Goal: Browse casually

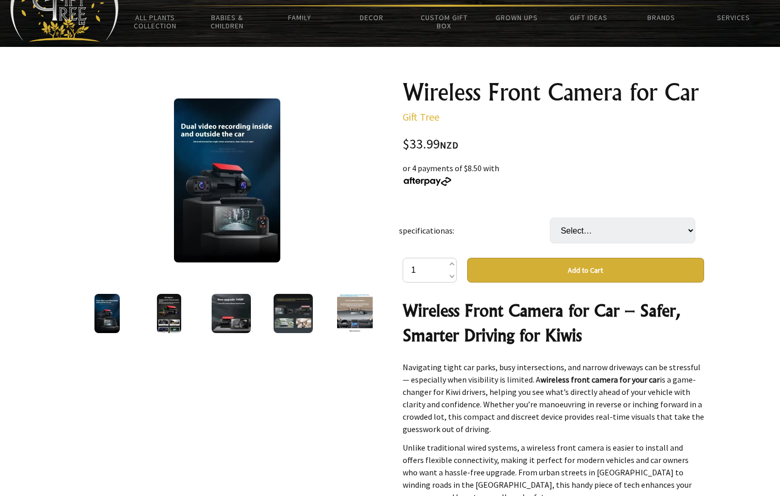
scroll to position [52, 0]
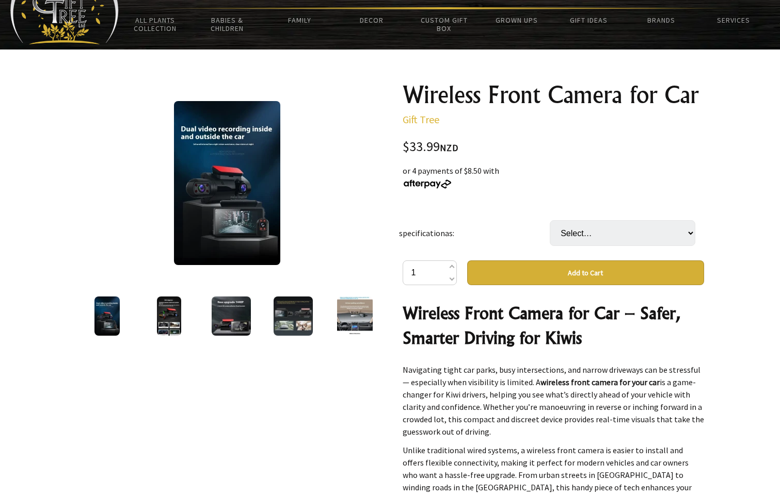
click at [195, 194] on img at bounding box center [227, 183] width 106 height 164
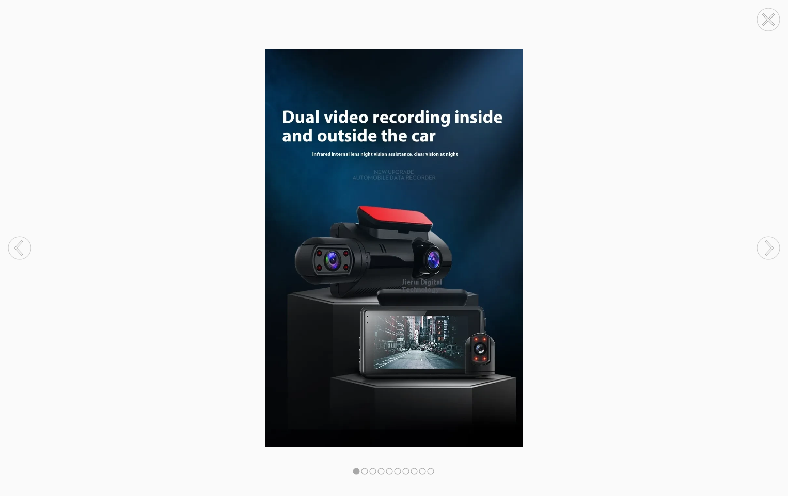
click at [763, 249] on circle at bounding box center [768, 248] width 23 height 23
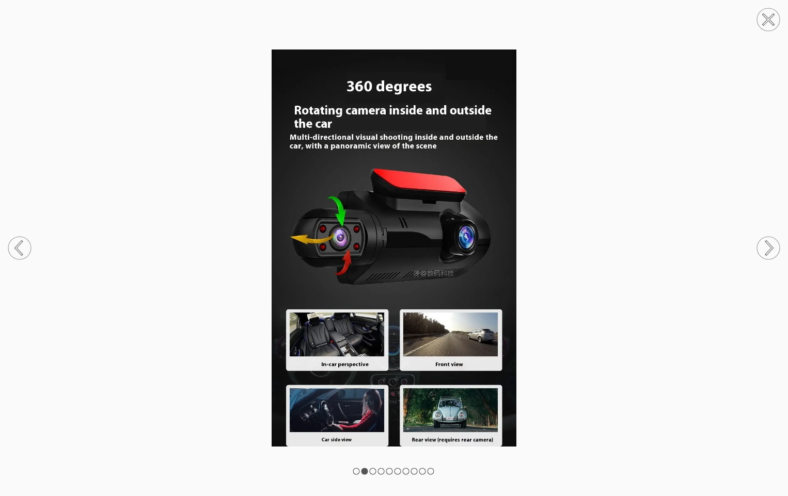
click at [768, 250] on circle at bounding box center [768, 248] width 23 height 23
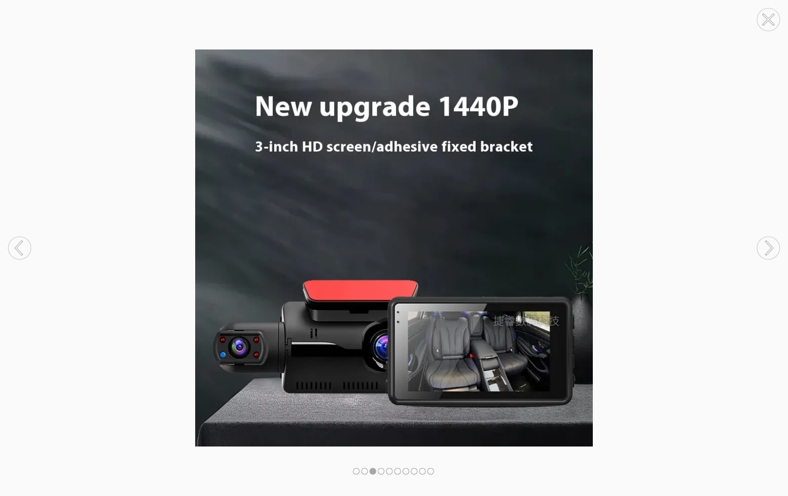
click at [768, 253] on icon at bounding box center [769, 248] width 6 height 13
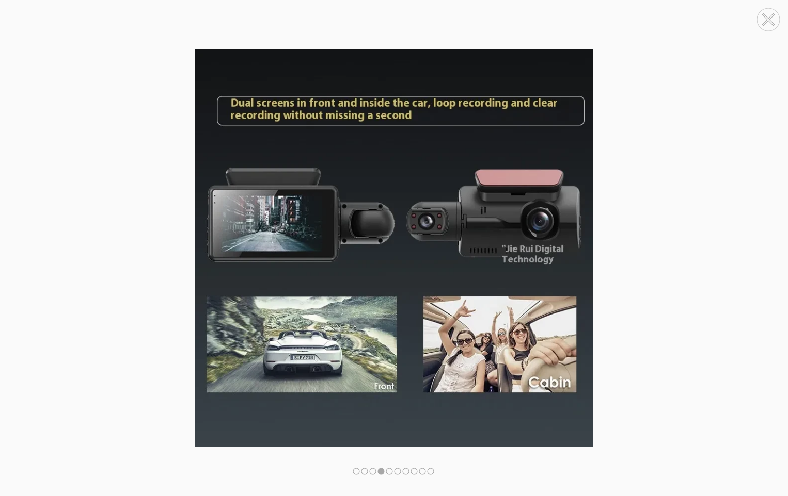
click at [768, 253] on icon at bounding box center [769, 248] width 6 height 13
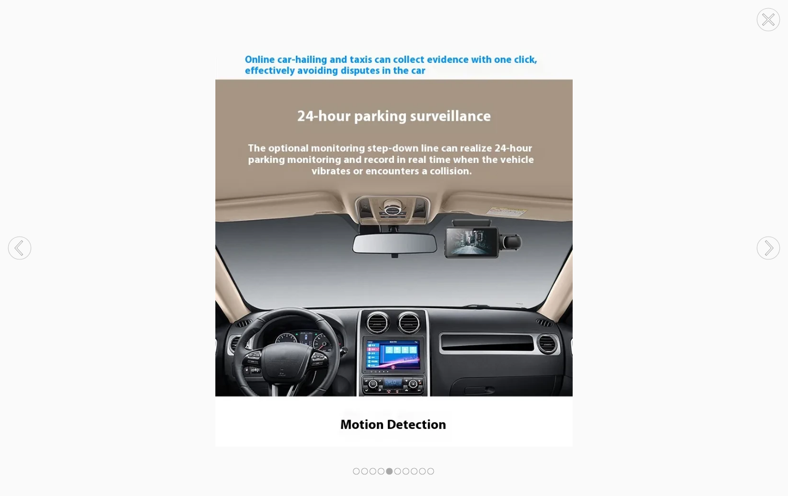
click at [768, 253] on icon at bounding box center [769, 248] width 6 height 13
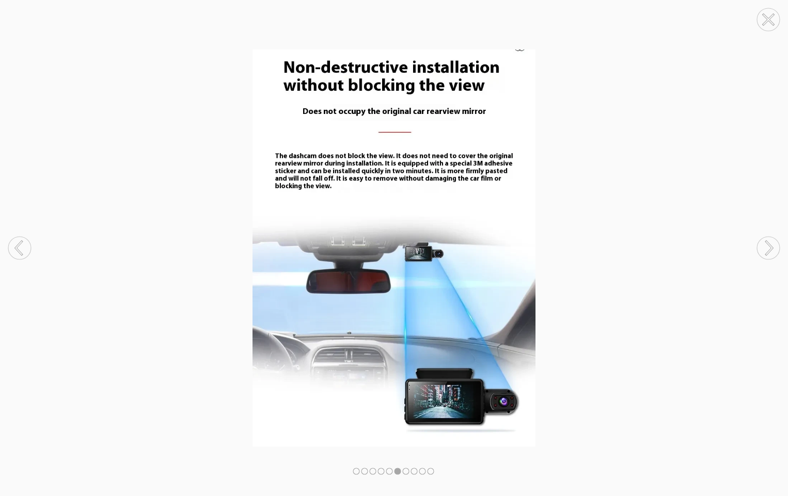
click at [768, 253] on icon at bounding box center [769, 248] width 6 height 13
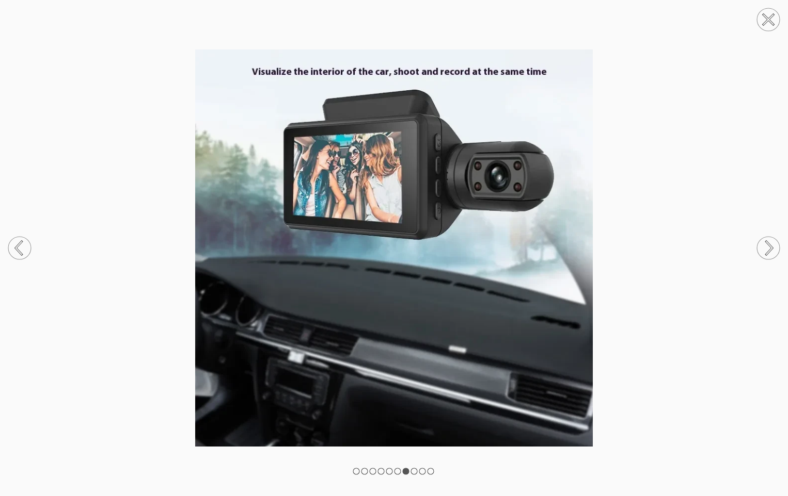
click at [768, 253] on icon at bounding box center [769, 248] width 6 height 13
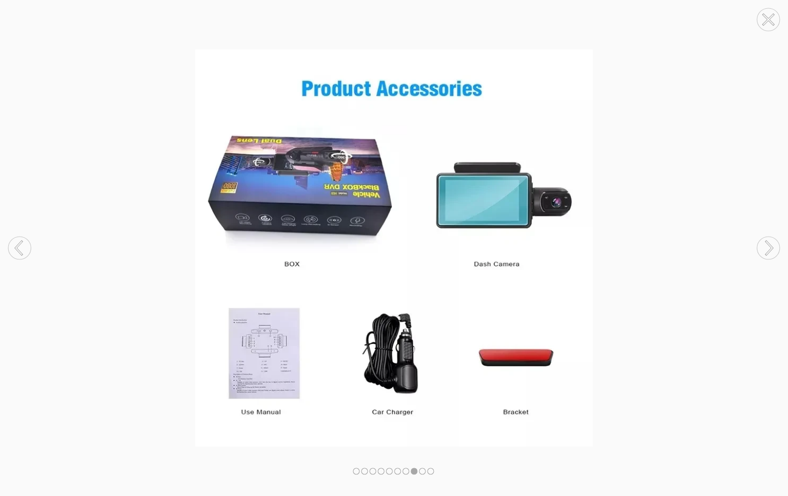
click at [768, 253] on icon at bounding box center [769, 248] width 6 height 13
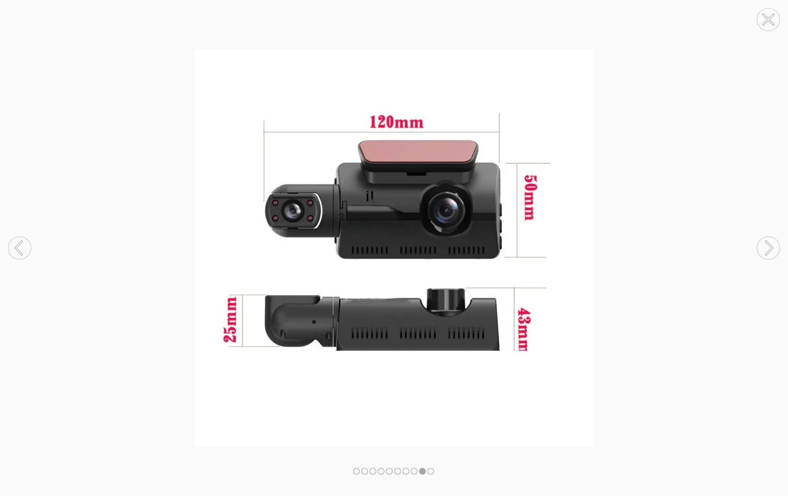
click at [768, 253] on icon at bounding box center [769, 248] width 6 height 13
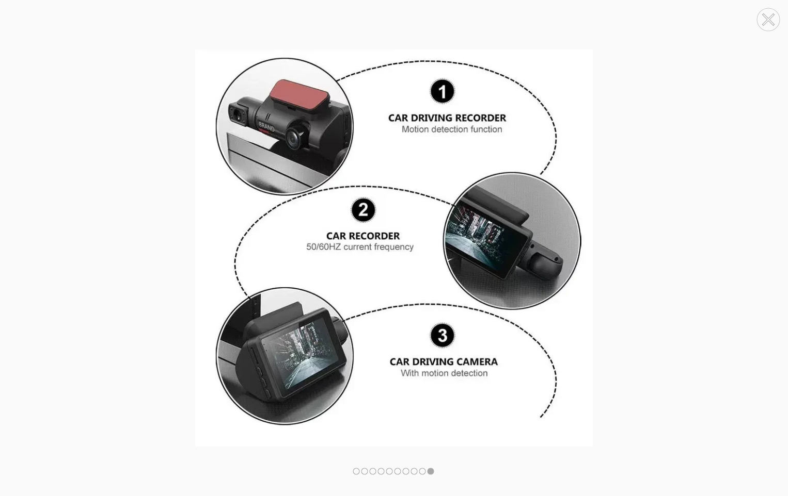
click at [768, 253] on icon at bounding box center [769, 248] width 6 height 13
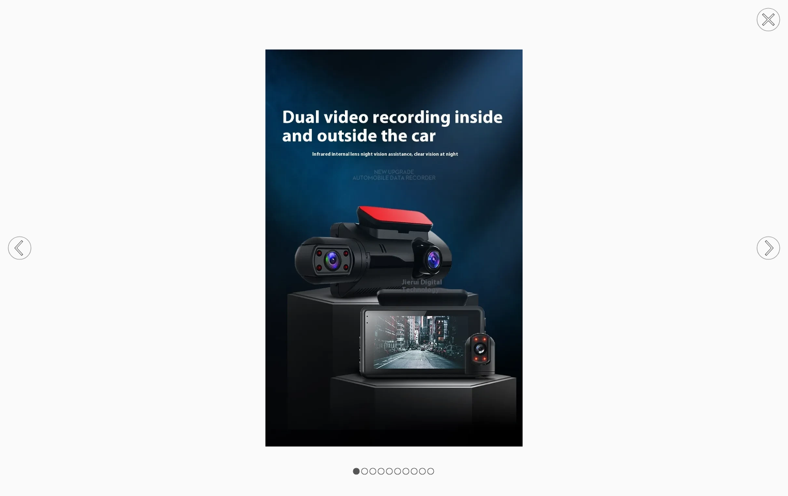
click at [769, 254] on circle at bounding box center [768, 248] width 23 height 23
